Goal: Navigation & Orientation: Go to known website

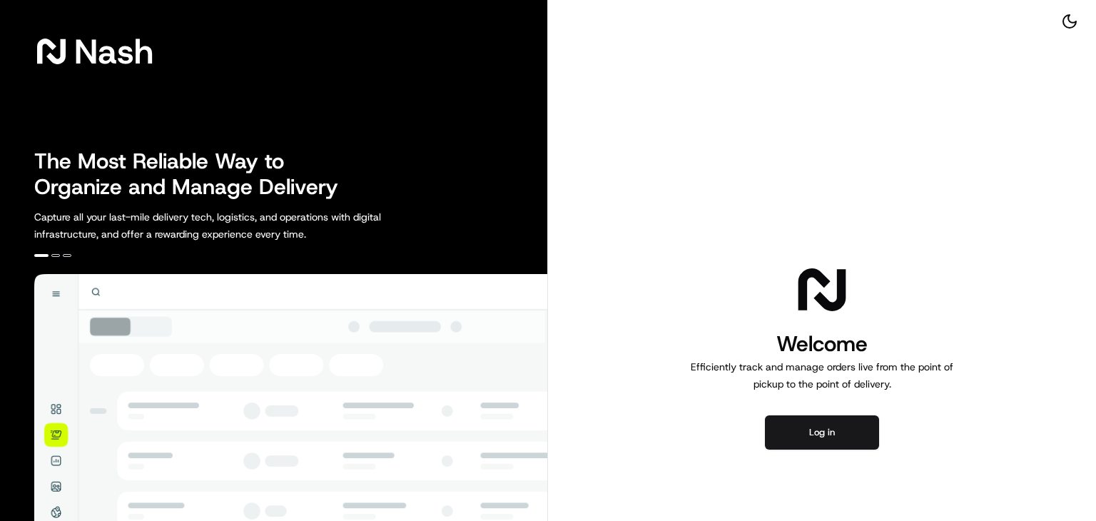
click at [597, 243] on div "Welcome Efficiently track and manage orders live from the point of pickup to th…" at bounding box center [822, 355] width 548 height 711
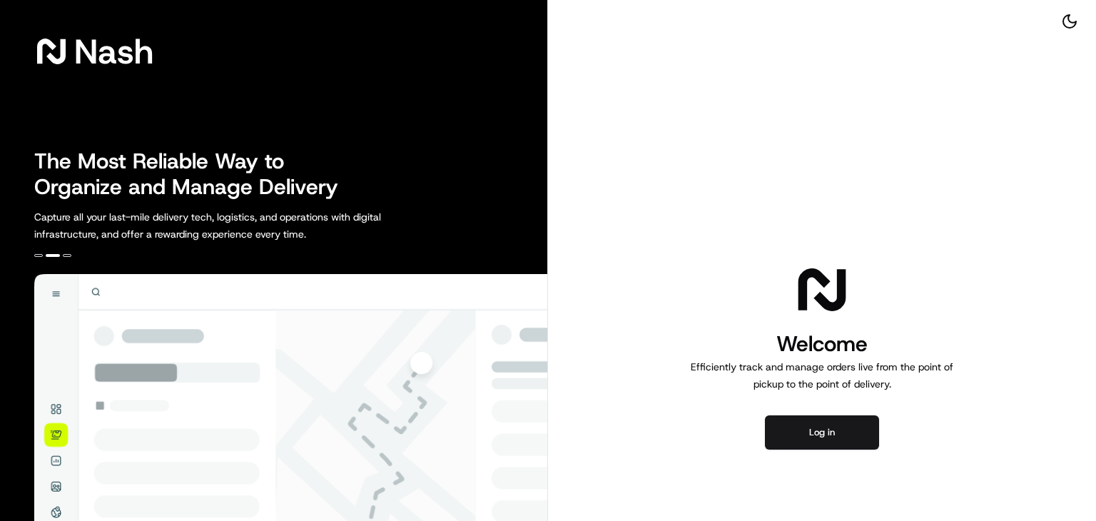
click at [499, 202] on div "The Most Reliable Way to Organize and Manage Delivery Capture all your last-mil…" at bounding box center [290, 195] width 513 height 94
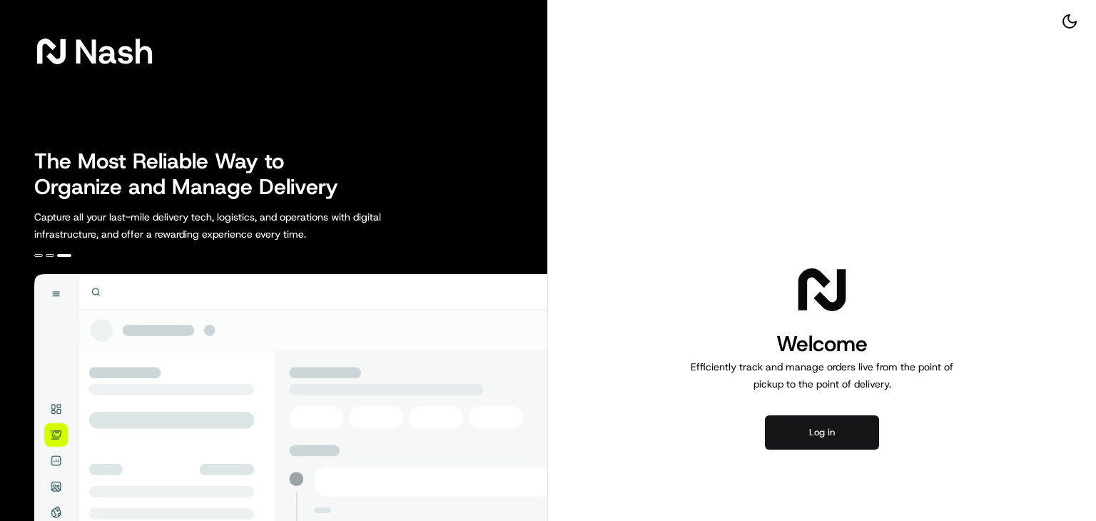
click at [802, 449] on button "Log in" at bounding box center [822, 432] width 114 height 34
click at [806, 413] on div "Welcome Efficiently track and manage orders live from the point of pickup to th…" at bounding box center [822, 355] width 548 height 711
